Goal: Task Accomplishment & Management: Manage account settings

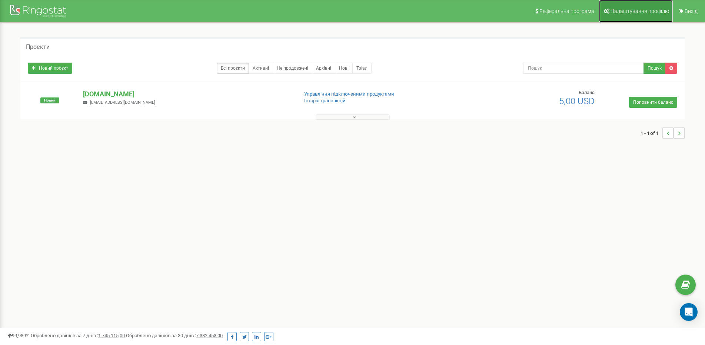
click at [626, 10] on span "Налаштування профілю" at bounding box center [640, 11] width 59 height 6
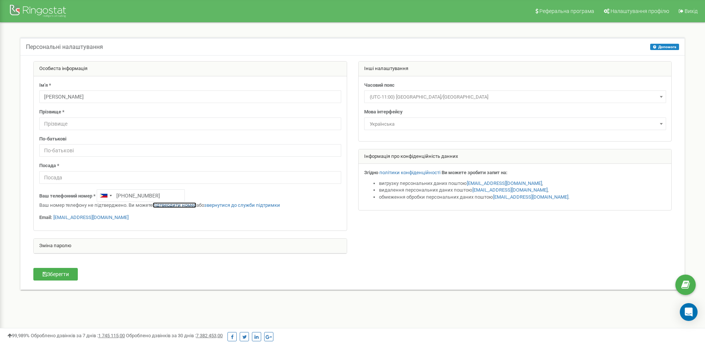
click at [181, 205] on link "підтвердити номер" at bounding box center [175, 205] width 44 height 6
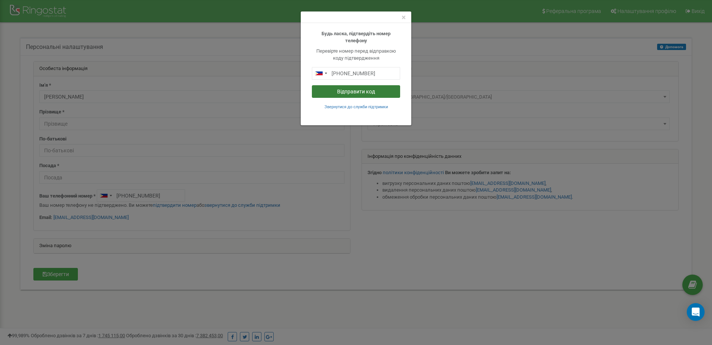
click at [344, 92] on button "Відправити код" at bounding box center [356, 91] width 88 height 13
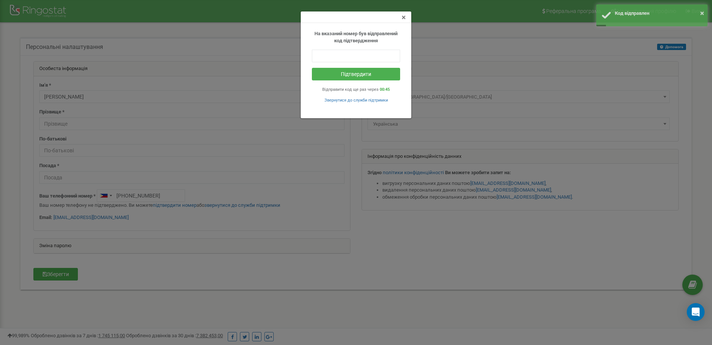
click at [403, 16] on span "×" at bounding box center [403, 17] width 4 height 9
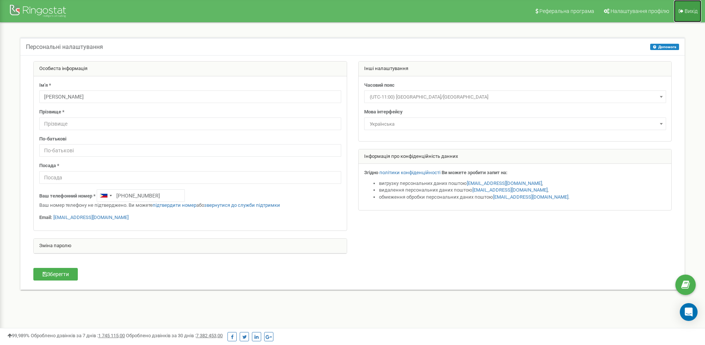
click at [684, 10] on link "Вихід" at bounding box center [687, 11] width 27 height 22
